Goal: Task Accomplishment & Management: Complete application form

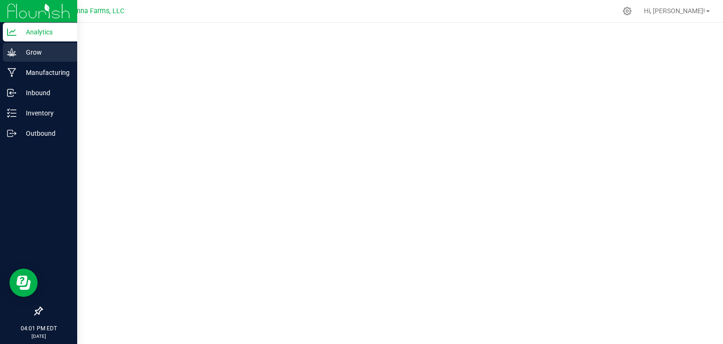
click at [28, 52] on p "Grow" at bounding box center [44, 52] width 57 height 11
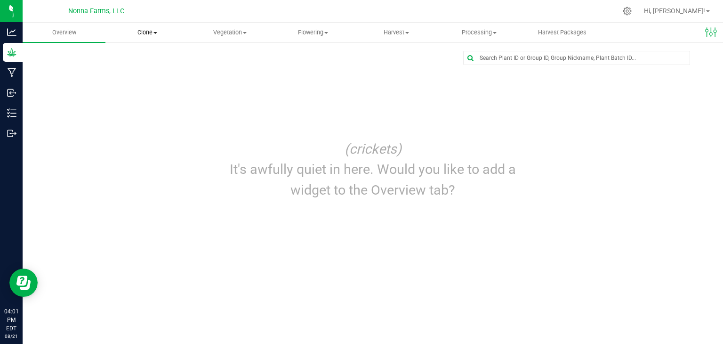
click at [157, 32] on span at bounding box center [156, 33] width 4 height 2
click at [143, 198] on div "(crickets) It's awfully quiet in here. Would you like to add a widget to the Ov…" at bounding box center [372, 169] width 677 height 74
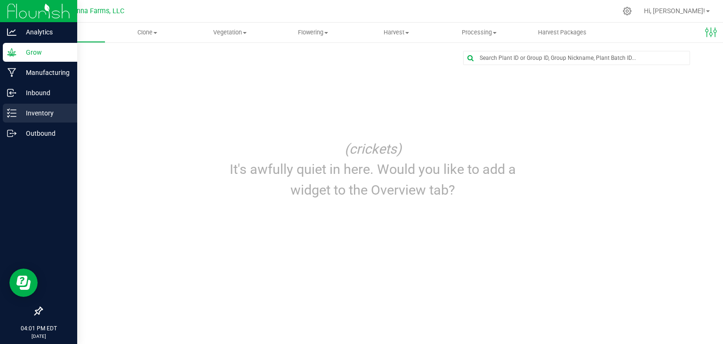
click at [28, 110] on p "Inventory" at bounding box center [44, 112] width 57 height 11
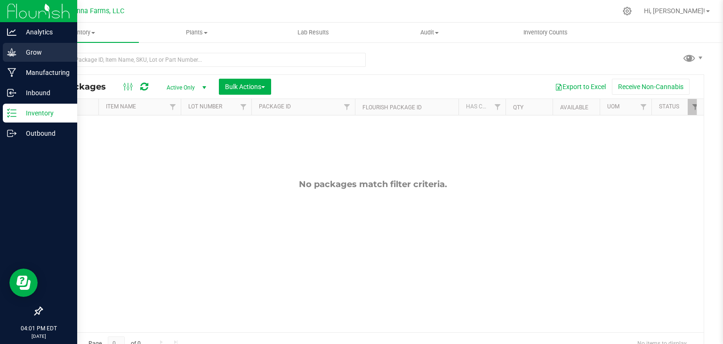
click at [28, 57] on p "Grow" at bounding box center [44, 52] width 57 height 11
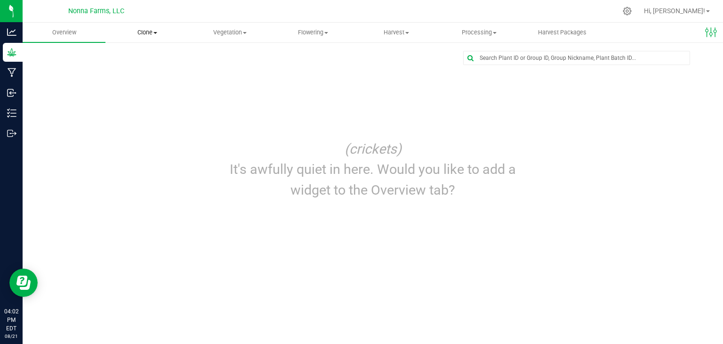
click at [158, 32] on span "Clone" at bounding box center [147, 32] width 82 height 8
click at [153, 56] on span "Create plants" at bounding box center [138, 57] width 66 height 8
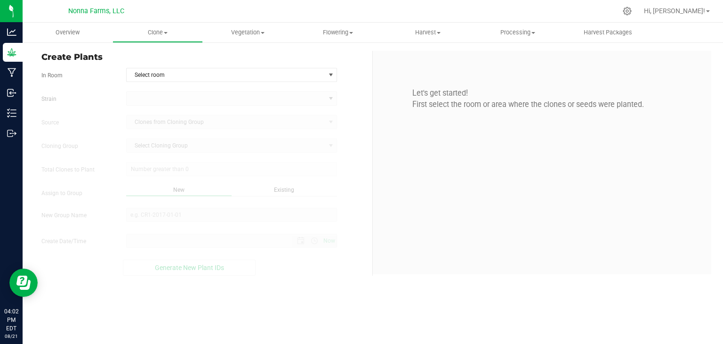
type input "8/21/2025 4:02 PM"
click at [203, 72] on span "Select room" at bounding box center [226, 74] width 199 height 13
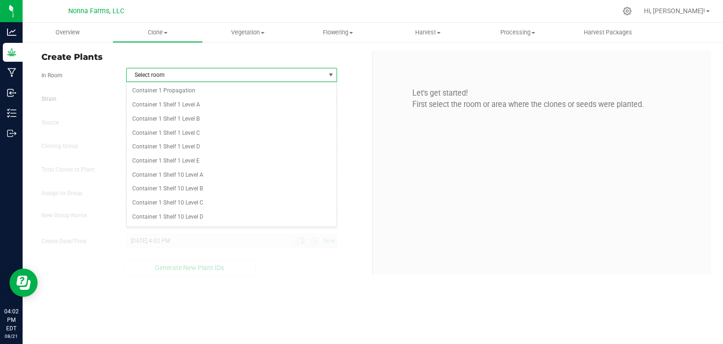
click at [410, 144] on div "Let's get started! First select the room or area where the clones or seeds were…" at bounding box center [542, 162] width 339 height 223
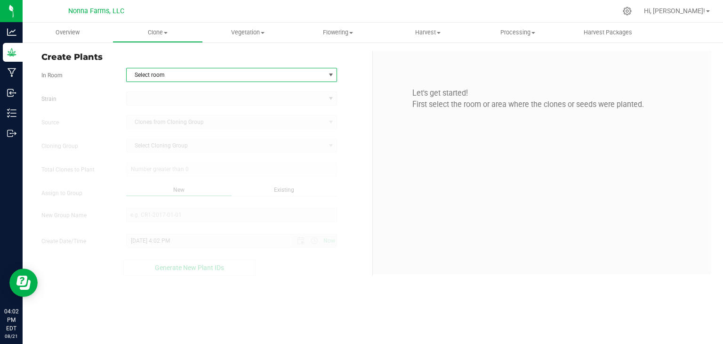
click at [332, 74] on span "select" at bounding box center [331, 75] width 8 height 8
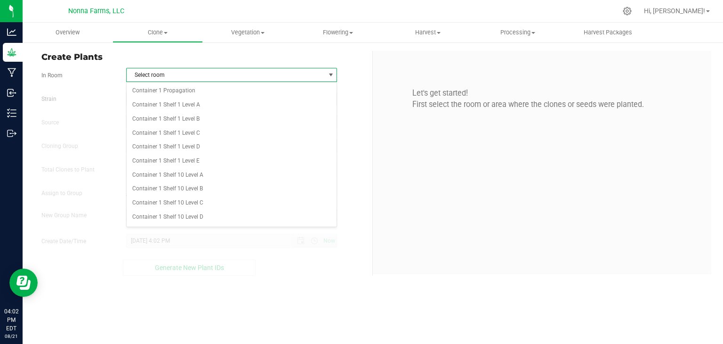
click at [332, 74] on span "select" at bounding box center [331, 75] width 8 height 8
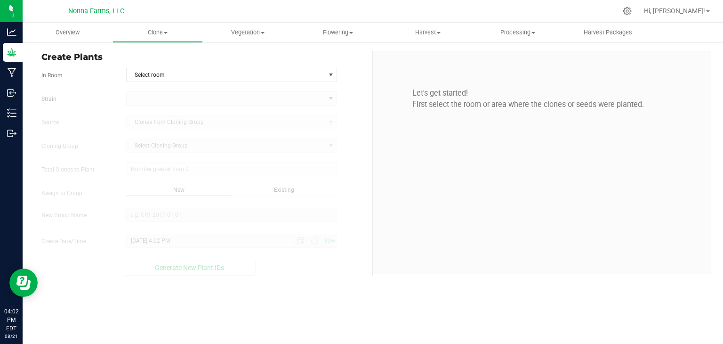
click at [475, 157] on div "Let's get started! First select the room or area where the clones or seeds were…" at bounding box center [542, 162] width 339 height 223
click at [171, 75] on span "Select room" at bounding box center [226, 74] width 199 height 13
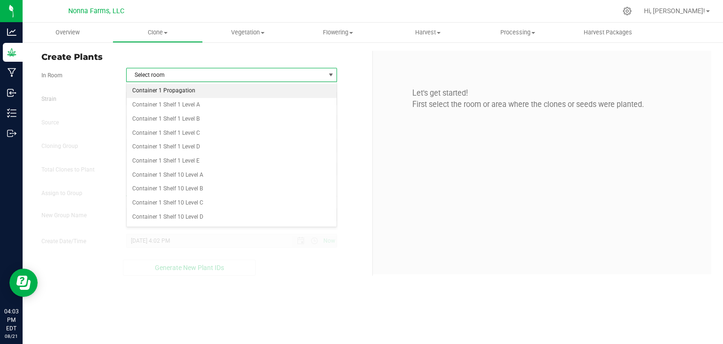
click at [183, 91] on li "Container 1 Propagation" at bounding box center [232, 91] width 211 height 14
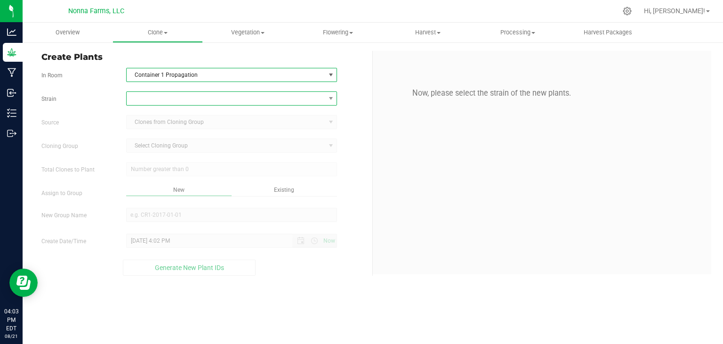
click at [181, 100] on span at bounding box center [226, 98] width 199 height 13
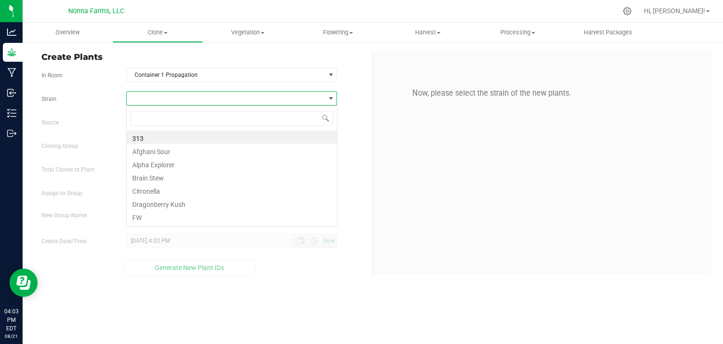
scroll to position [14, 211]
click at [176, 138] on li "313" at bounding box center [232, 136] width 211 height 13
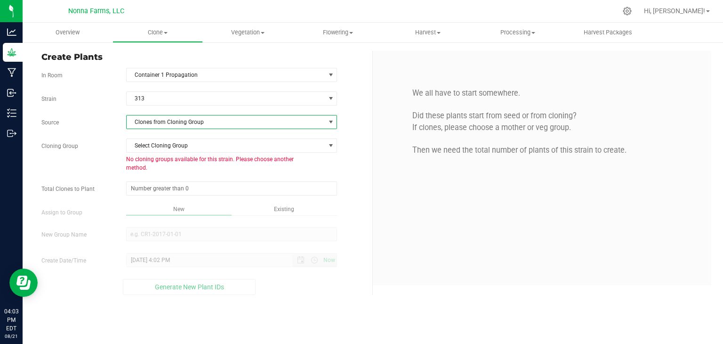
click at [182, 121] on span "Clones from Cloning Group" at bounding box center [226, 121] width 199 height 13
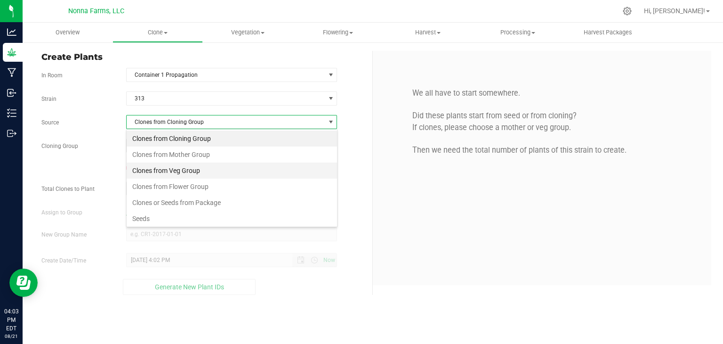
scroll to position [16, 0]
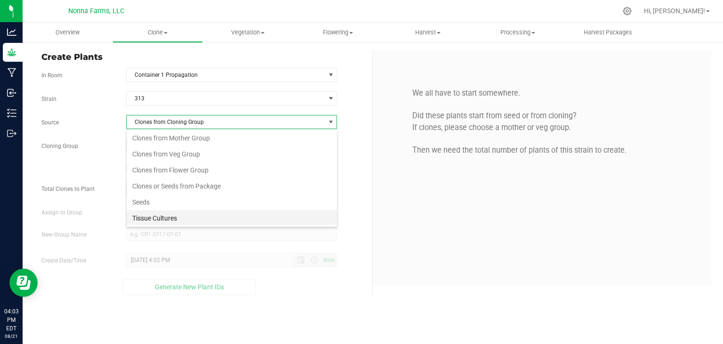
click at [170, 215] on li "Tissue Cultures" at bounding box center [232, 218] width 211 height 16
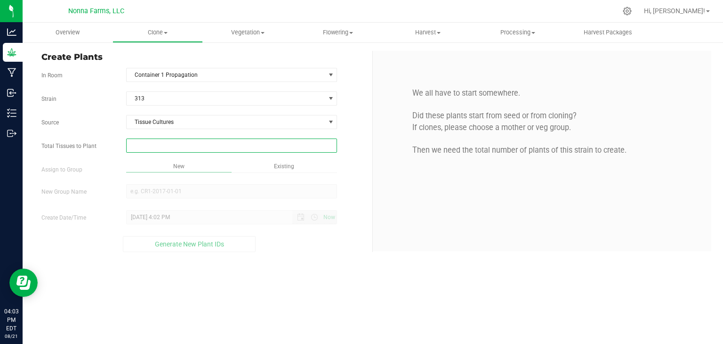
click at [222, 146] on span at bounding box center [231, 145] width 211 height 14
type input "0"
click at [177, 163] on span "New" at bounding box center [178, 166] width 11 height 7
click at [181, 168] on span "New" at bounding box center [178, 166] width 11 height 7
click at [174, 144] on span at bounding box center [231, 145] width 211 height 14
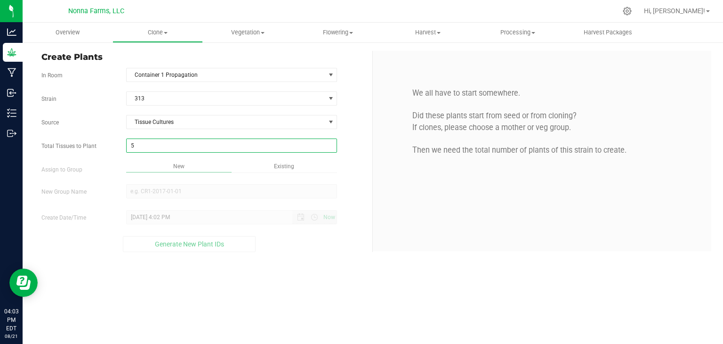
type input "50"
click at [183, 167] on div "Overview Clone Create plants Cloning groups Cloning plants Apply to plants Vege…" at bounding box center [373, 183] width 701 height 321
